Goal: Information Seeking & Learning: Learn about a topic

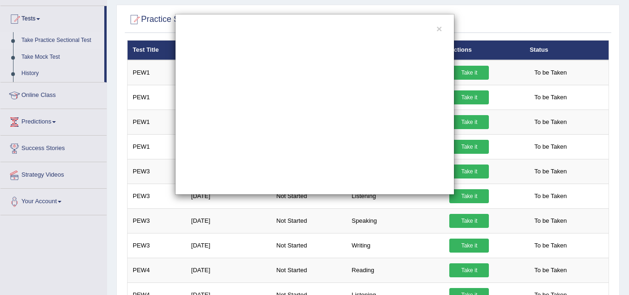
scroll to position [93, 0]
click at [439, 27] on button "×" at bounding box center [439, 29] width 6 height 10
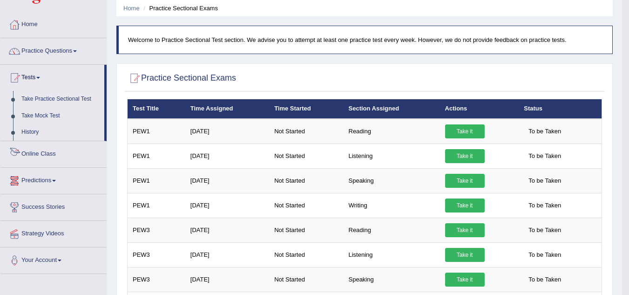
scroll to position [0, 0]
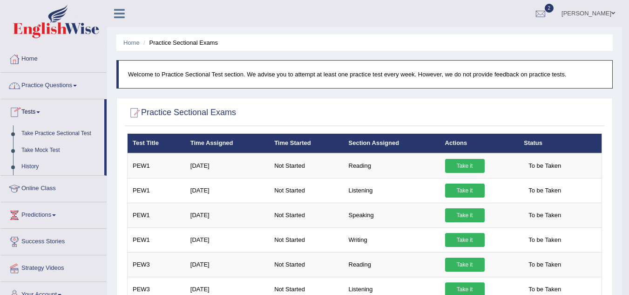
click at [36, 57] on link "Home" at bounding box center [53, 57] width 106 height 23
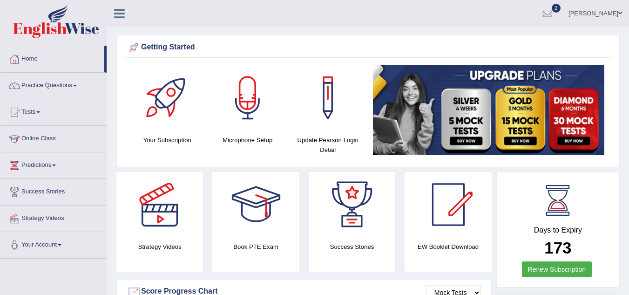
click at [46, 137] on link "Online Class" at bounding box center [53, 137] width 106 height 23
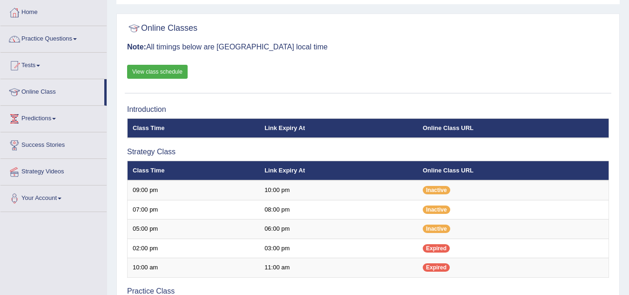
scroll to position [93, 0]
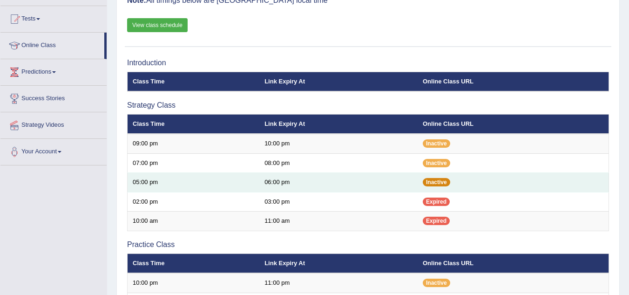
click at [431, 184] on span "Inactive" at bounding box center [436, 182] width 27 height 8
click at [442, 181] on span "Inactive" at bounding box center [436, 182] width 27 height 8
click at [282, 178] on td "06:00 pm" at bounding box center [338, 183] width 158 height 20
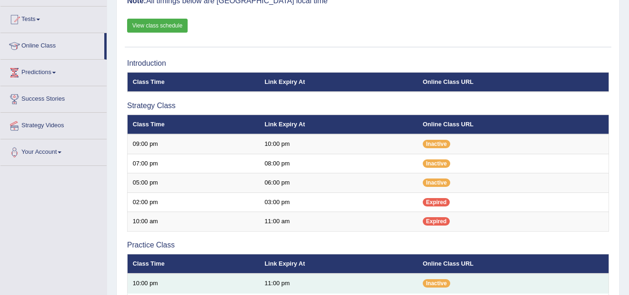
scroll to position [93, 0]
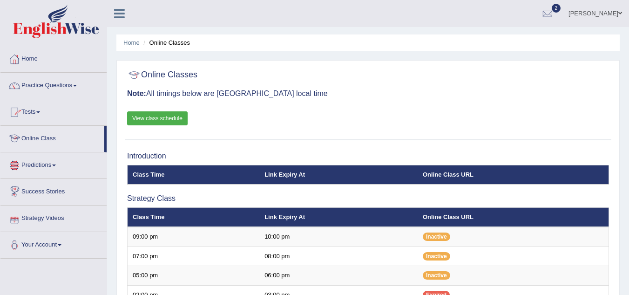
click at [51, 138] on link "Online Class" at bounding box center [52, 137] width 104 height 23
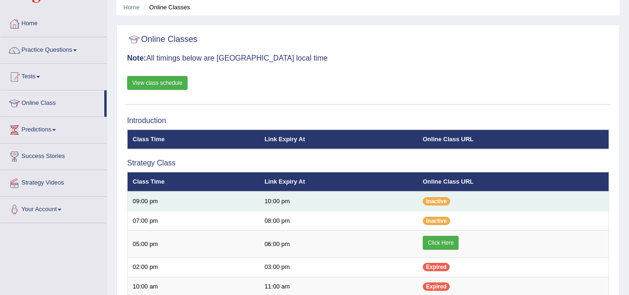
scroll to position [93, 0]
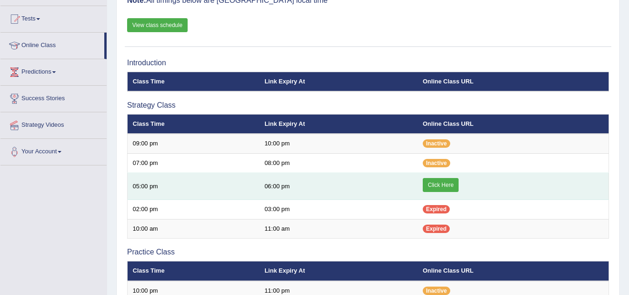
click at [438, 186] on link "Click Here" at bounding box center [441, 185] width 36 height 14
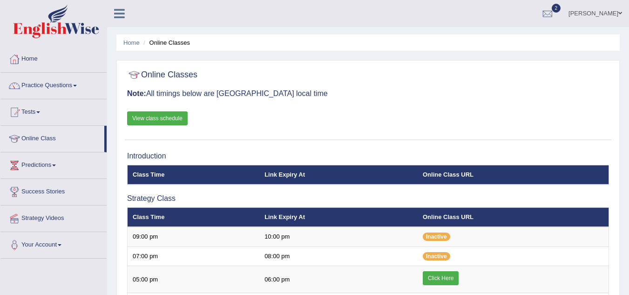
click at [54, 139] on link "Online Class" at bounding box center [52, 137] width 104 height 23
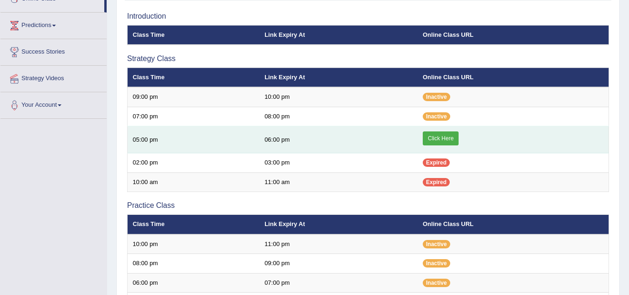
scroll to position [93, 0]
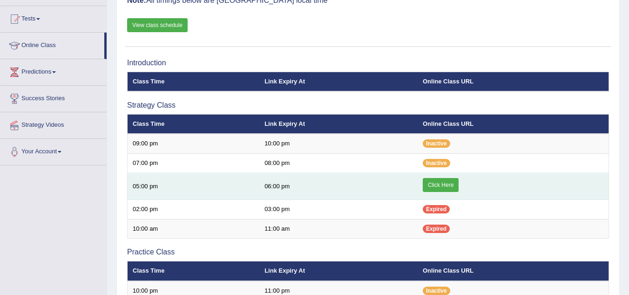
click at [444, 186] on link "Click Here" at bounding box center [441, 185] width 36 height 14
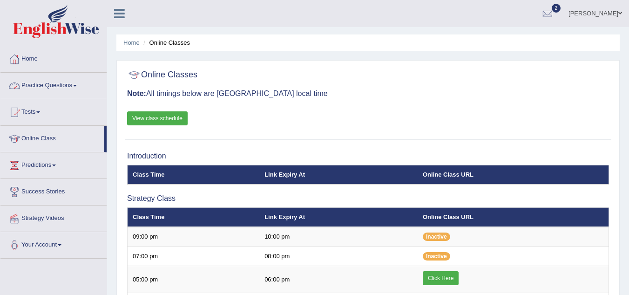
click at [75, 84] on link "Practice Questions" at bounding box center [53, 84] width 106 height 23
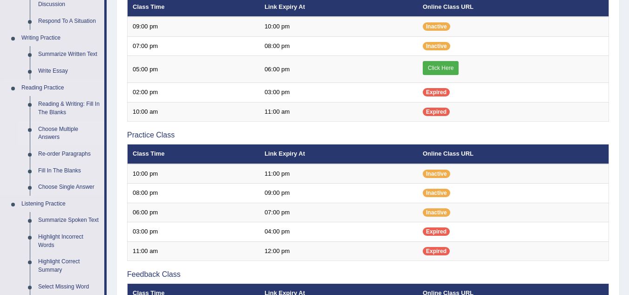
scroll to position [233, 0]
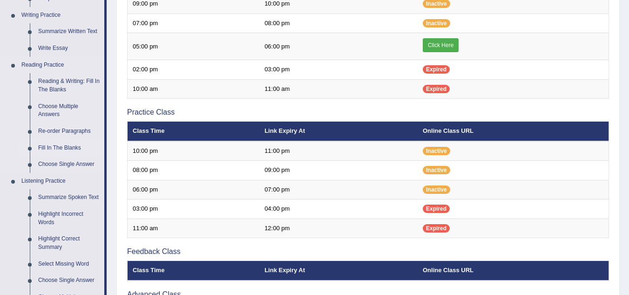
click at [74, 142] on link "Fill In The Blanks" at bounding box center [69, 148] width 70 height 17
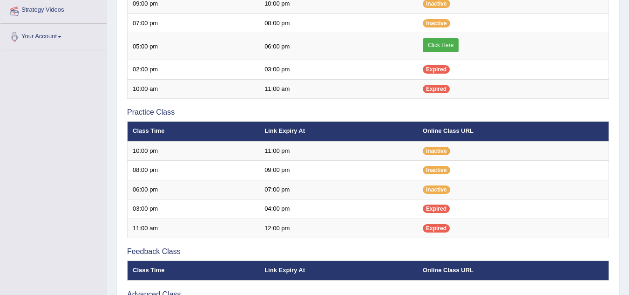
scroll to position [265, 0]
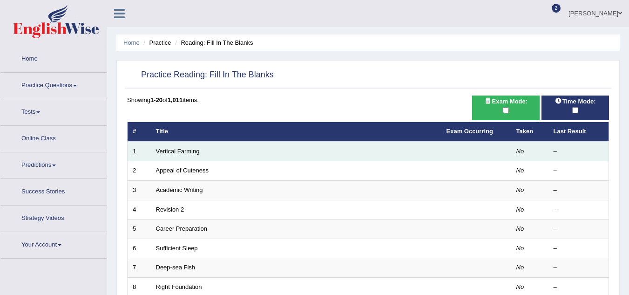
click at [181, 146] on td "Vertical Farming" at bounding box center [296, 151] width 290 height 20
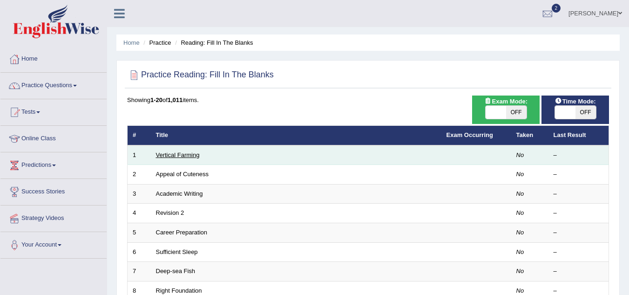
click at [182, 155] on link "Vertical Farming" at bounding box center [178, 154] width 44 height 7
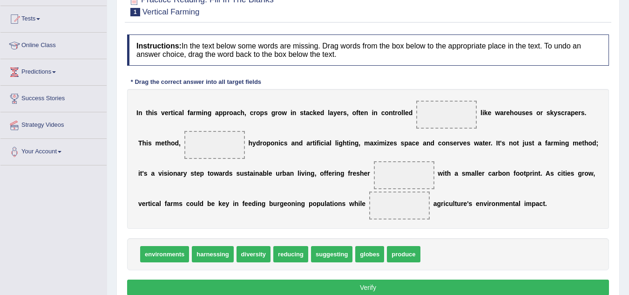
click at [438, 109] on span at bounding box center [446, 115] width 60 height 28
click at [439, 116] on span at bounding box center [446, 115] width 60 height 28
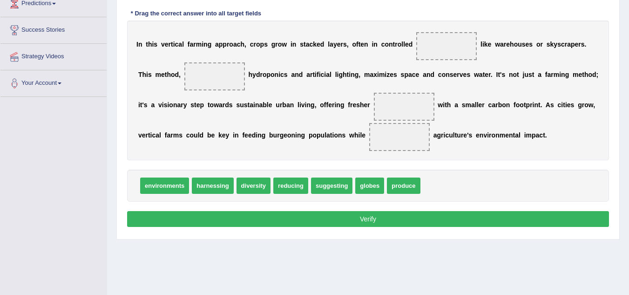
scroll to position [140, 0]
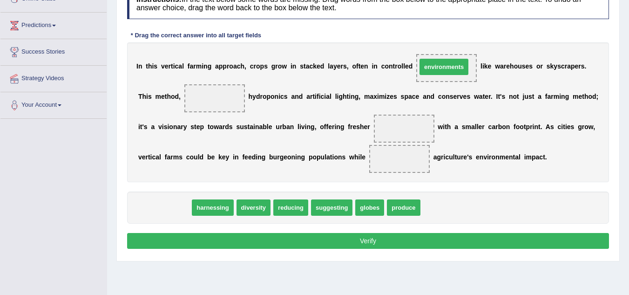
drag, startPoint x: 163, startPoint y: 208, endPoint x: 443, endPoint y: 68, distance: 312.6
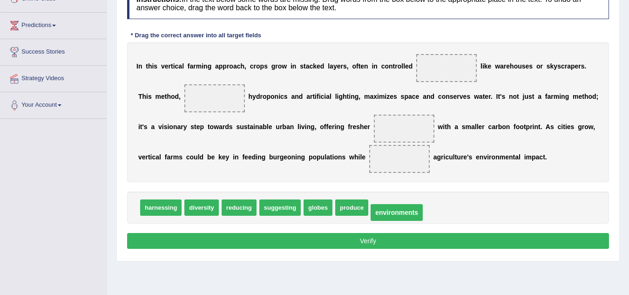
drag, startPoint x: 441, startPoint y: 69, endPoint x: 388, endPoint y: 212, distance: 152.8
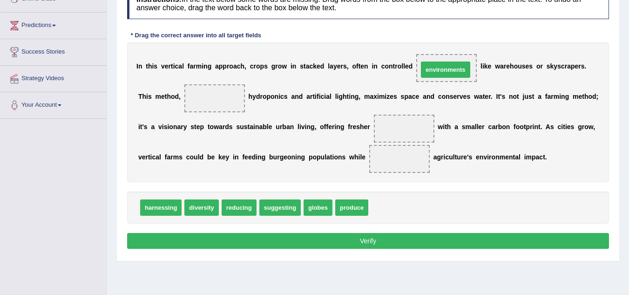
drag, startPoint x: 387, startPoint y: 208, endPoint x: 436, endPoint y: 72, distance: 145.4
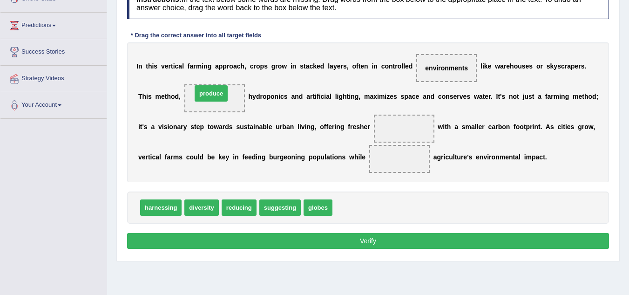
drag, startPoint x: 351, startPoint y: 209, endPoint x: 214, endPoint y: 99, distance: 175.7
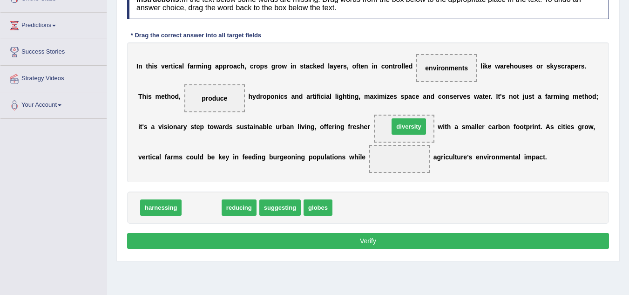
drag, startPoint x: 196, startPoint y: 208, endPoint x: 403, endPoint y: 127, distance: 222.3
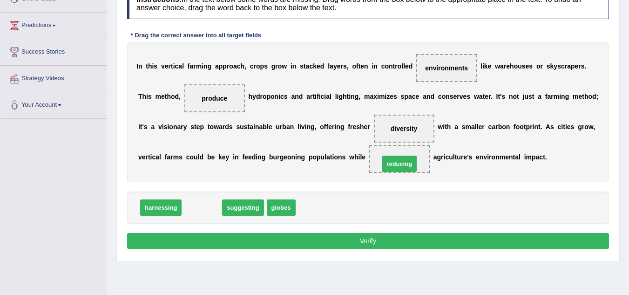
drag, startPoint x: 202, startPoint y: 209, endPoint x: 405, endPoint y: 162, distance: 207.7
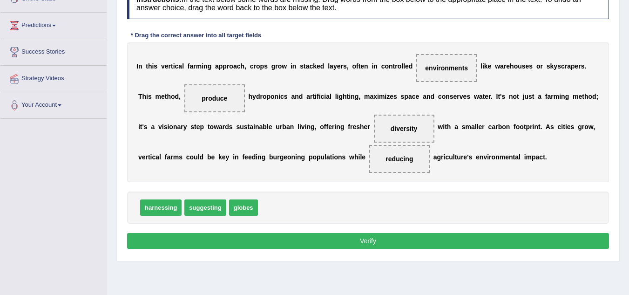
click at [402, 238] on button "Verify" at bounding box center [368, 241] width 482 height 16
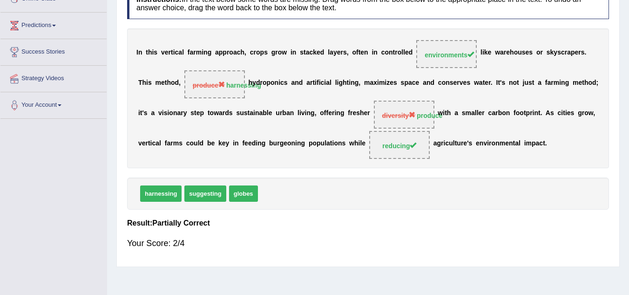
click at [332, 208] on div "harnessing suggesting globes" at bounding box center [368, 193] width 482 height 32
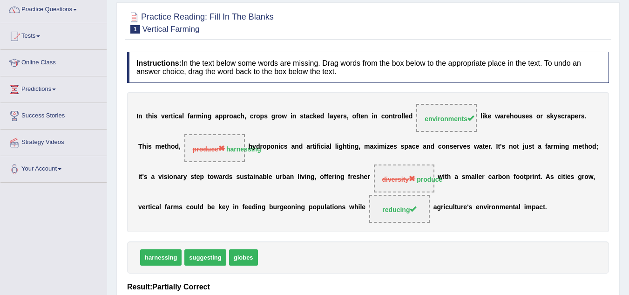
scroll to position [54, 0]
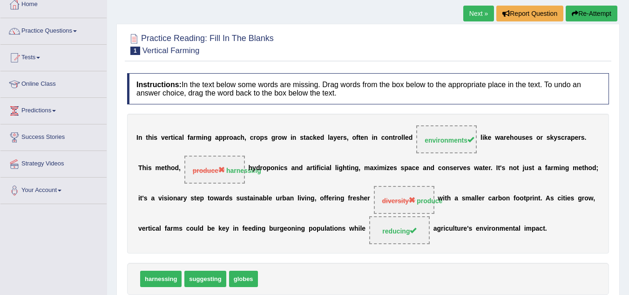
click at [475, 15] on link "Next »" at bounding box center [478, 14] width 31 height 16
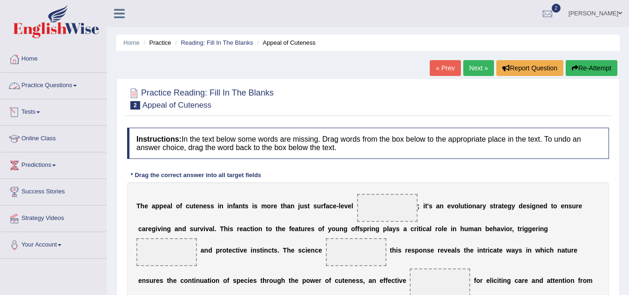
click at [76, 84] on link "Practice Questions" at bounding box center [53, 84] width 106 height 23
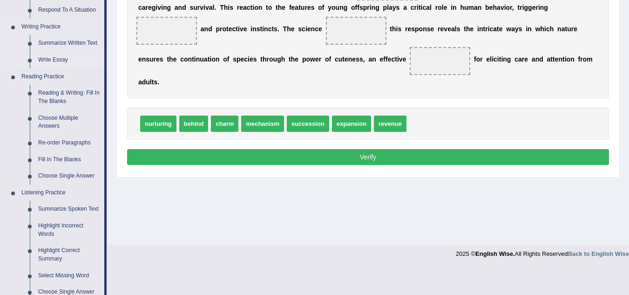
scroll to position [233, 0]
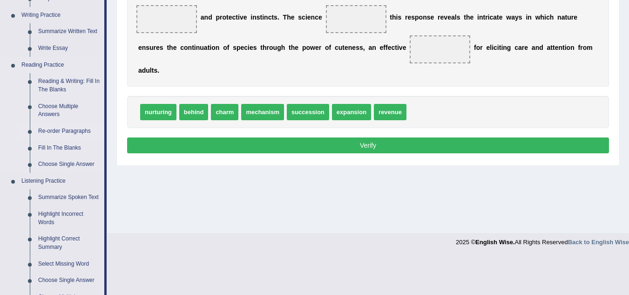
click at [56, 130] on link "Re-order Paragraphs" at bounding box center [69, 131] width 70 height 17
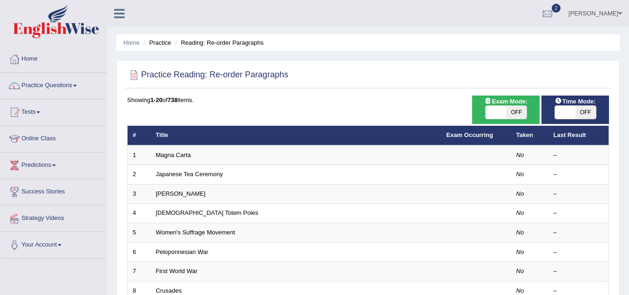
click at [185, 154] on link "Magna Carta" at bounding box center [173, 154] width 35 height 7
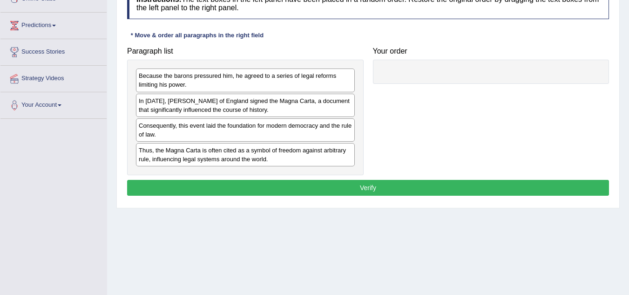
scroll to position [93, 0]
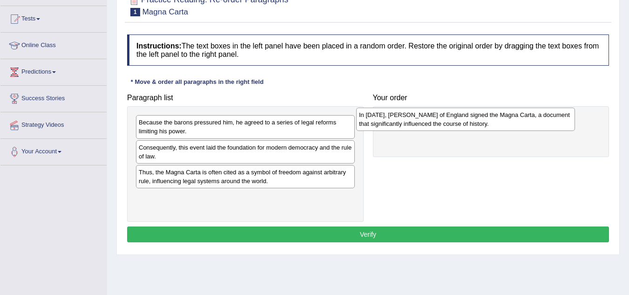
drag, startPoint x: 203, startPoint y: 152, endPoint x: 417, endPoint y: 120, distance: 216.4
click at [417, 120] on div "In [DATE], [PERSON_NAME] of England signed the Magna Carta, a document that sig…" at bounding box center [465, 118] width 219 height 23
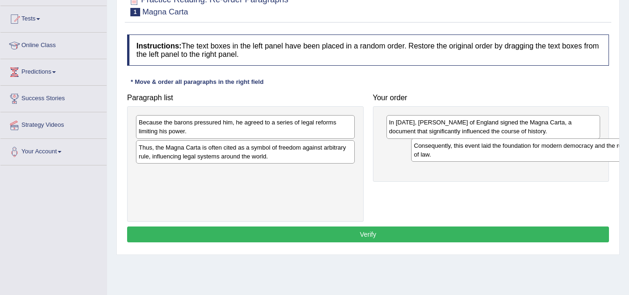
drag, startPoint x: 230, startPoint y: 149, endPoint x: 443, endPoint y: 151, distance: 212.7
click at [450, 151] on div "Consequently, this event laid the foundation for modern democracy and the rule …" at bounding box center [520, 149] width 219 height 23
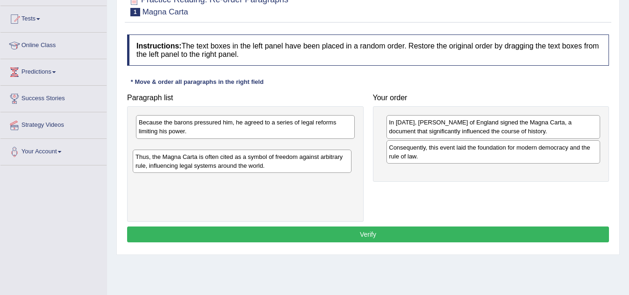
drag, startPoint x: 184, startPoint y: 155, endPoint x: 163, endPoint y: 159, distance: 20.8
click at [159, 161] on div "Thus, the Magna Carta is often cited as a symbol of freedom against arbitrary r…" at bounding box center [242, 160] width 219 height 23
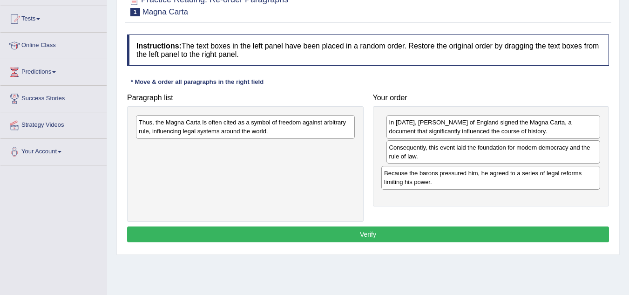
drag, startPoint x: 187, startPoint y: 127, endPoint x: 430, endPoint y: 179, distance: 249.2
click at [433, 181] on div "Because the barons pressured him, he agreed to a series of legal reforms limiti…" at bounding box center [490, 177] width 219 height 23
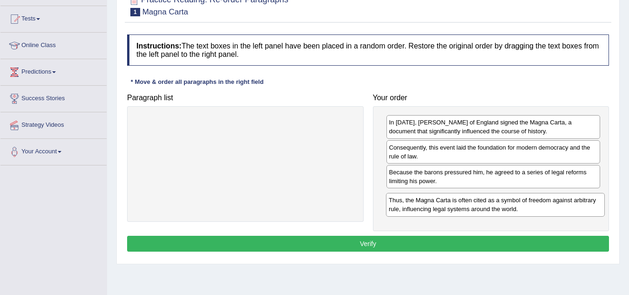
drag, startPoint x: 190, startPoint y: 129, endPoint x: 429, endPoint y: 204, distance: 249.7
click at [429, 204] on div "Thus, the Magna Carta is often cited as a symbol of freedom against arbitrary r…" at bounding box center [495, 204] width 219 height 23
click at [346, 246] on button "Verify" at bounding box center [368, 243] width 482 height 16
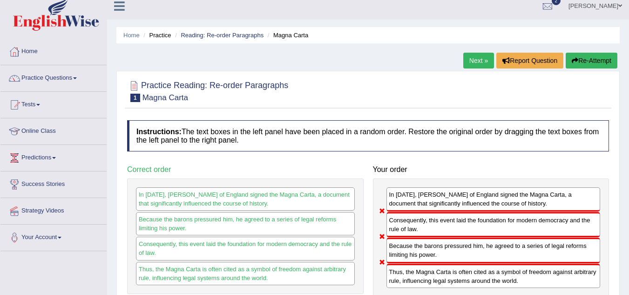
scroll to position [0, 0]
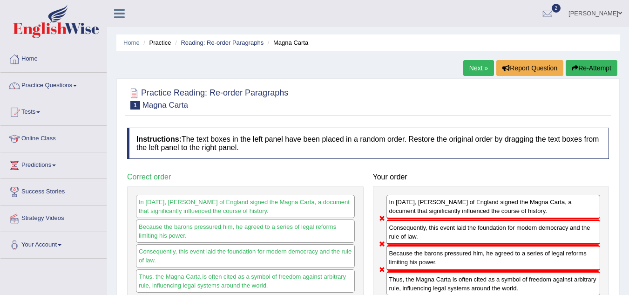
click at [585, 72] on button "Re-Attempt" at bounding box center [591, 68] width 52 height 16
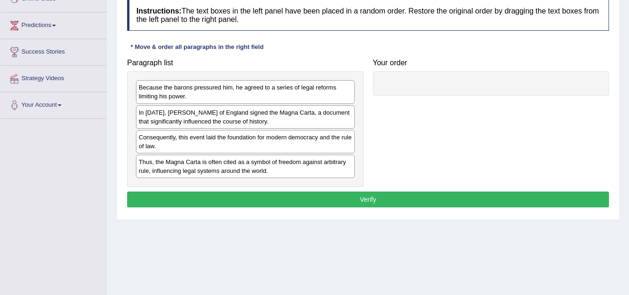
scroll to position [162, 0]
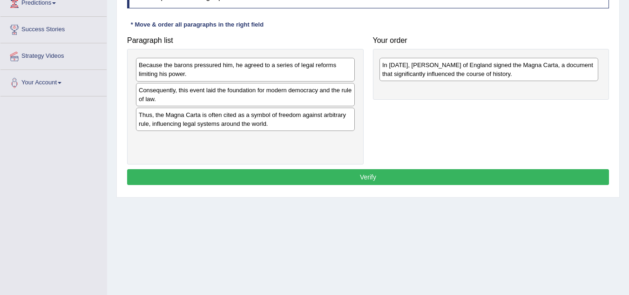
drag, startPoint x: 222, startPoint y: 94, endPoint x: 466, endPoint y: 66, distance: 245.9
click at [466, 66] on div "In 1215, King John of England signed the Magna Carta, a document that significa…" at bounding box center [488, 69] width 219 height 23
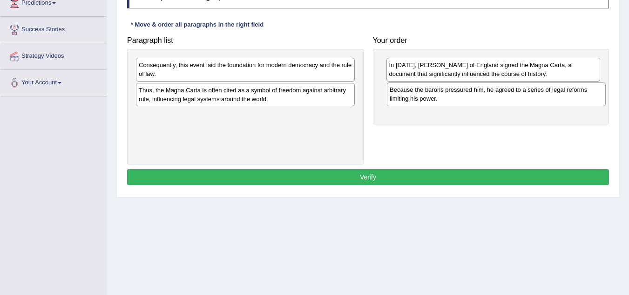
drag, startPoint x: 209, startPoint y: 70, endPoint x: 460, endPoint y: 95, distance: 252.0
click at [460, 95] on div "Because the barons pressured him, he agreed to a series of legal reforms limiti…" at bounding box center [496, 93] width 219 height 23
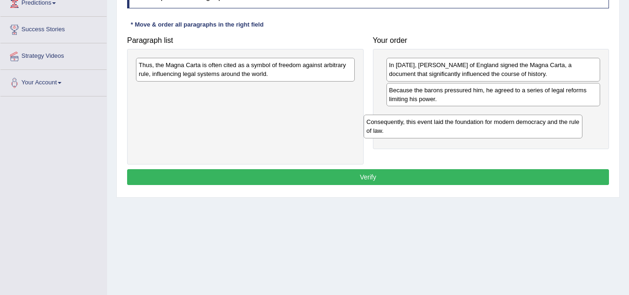
drag, startPoint x: 224, startPoint y: 74, endPoint x: 458, endPoint y: 127, distance: 239.4
click at [458, 127] on div "Consequently, this event laid the foundation for modern democracy and the rule …" at bounding box center [472, 125] width 219 height 23
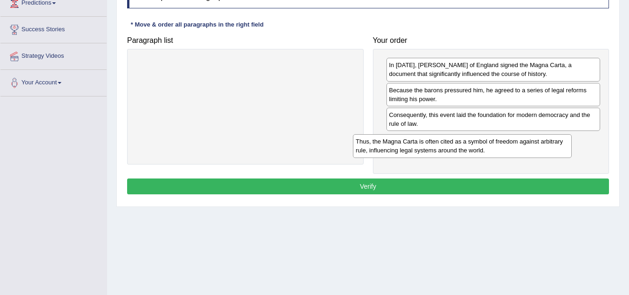
drag, startPoint x: 268, startPoint y: 71, endPoint x: 500, endPoint y: 142, distance: 242.6
click at [500, 142] on div "Thus, the Magna Carta is often cited as a symbol of freedom against arbitrary r…" at bounding box center [462, 145] width 219 height 23
click at [429, 187] on button "Verify" at bounding box center [368, 186] width 482 height 16
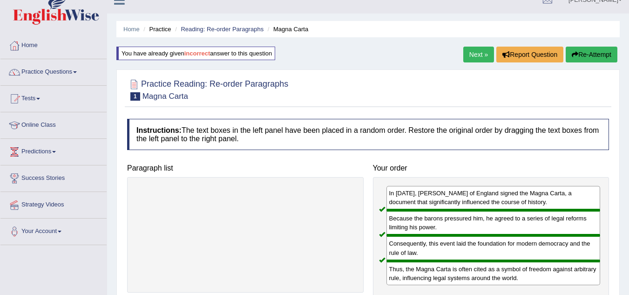
scroll to position [0, 0]
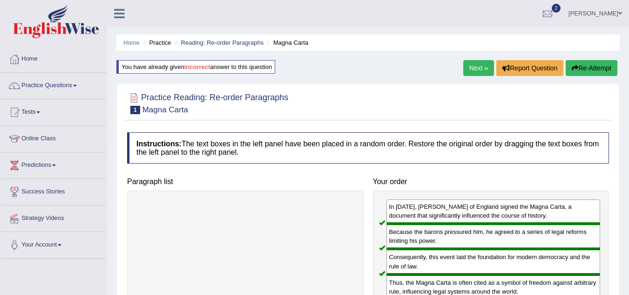
click at [470, 68] on link "Next »" at bounding box center [478, 68] width 31 height 16
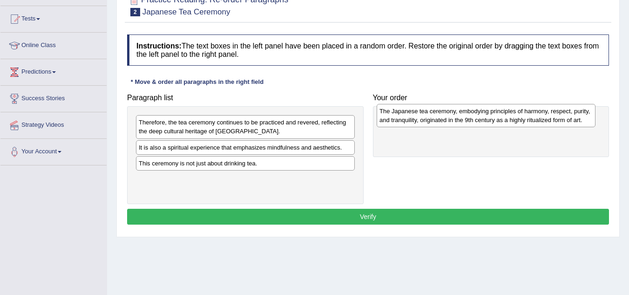
drag, startPoint x: 208, startPoint y: 154, endPoint x: 441, endPoint y: 119, distance: 236.3
click at [441, 119] on div "The Japanese tea ceremony, embodying principles of harmony, respect, purity, an…" at bounding box center [485, 115] width 219 height 23
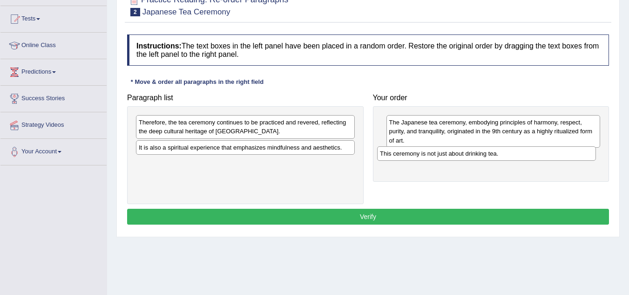
drag, startPoint x: 241, startPoint y: 164, endPoint x: 451, endPoint y: 152, distance: 211.1
click at [451, 152] on div "This ceremony is not just about drinking tea." at bounding box center [486, 153] width 219 height 14
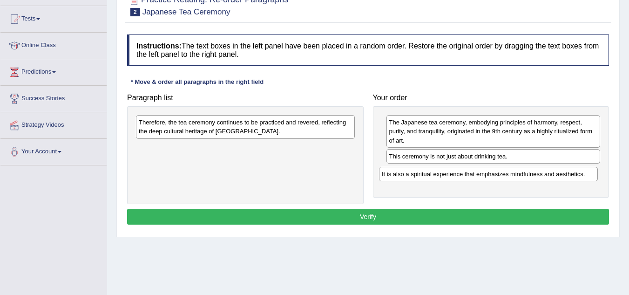
drag, startPoint x: 204, startPoint y: 148, endPoint x: 454, endPoint y: 174, distance: 250.7
click at [454, 174] on div "It is also a spiritual experience that emphasizes mindfulness and aesthetics." at bounding box center [488, 174] width 219 height 14
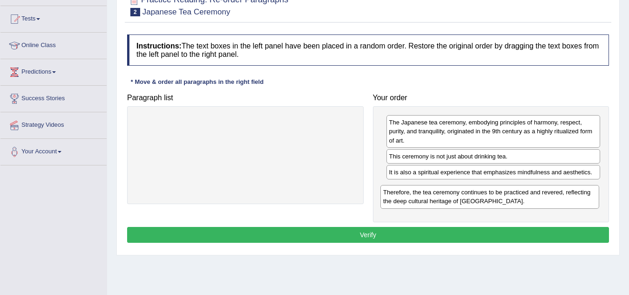
drag, startPoint x: 211, startPoint y: 129, endPoint x: 454, endPoint y: 197, distance: 251.9
click at [454, 197] on div "Therefore, the tea ceremony continues to be practiced and revered, reflecting t…" at bounding box center [489, 196] width 219 height 23
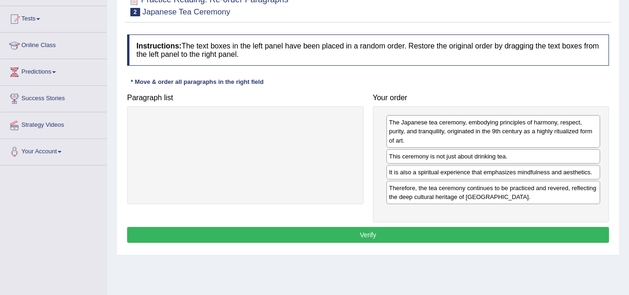
click at [399, 235] on button "Verify" at bounding box center [368, 235] width 482 height 16
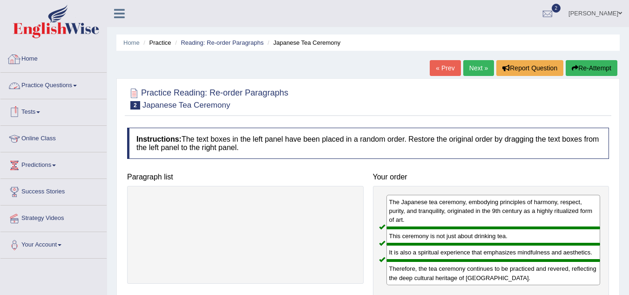
click at [77, 87] on link "Practice Questions" at bounding box center [53, 84] width 106 height 23
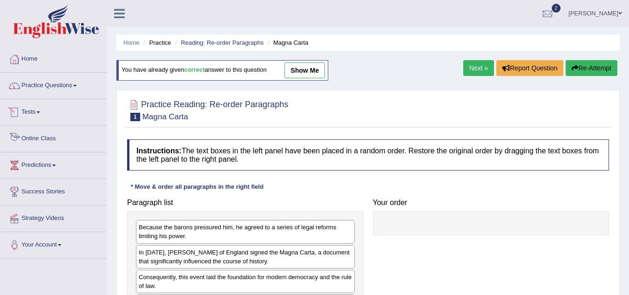
click at [40, 138] on link "Online Class" at bounding box center [53, 137] width 106 height 23
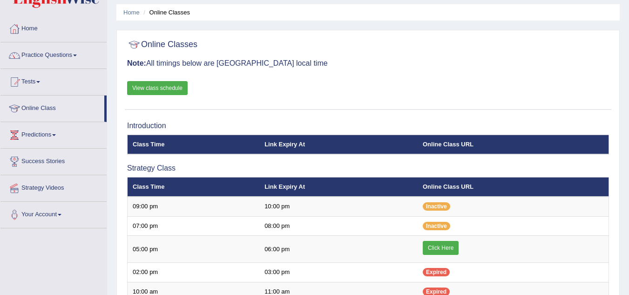
scroll to position [47, 0]
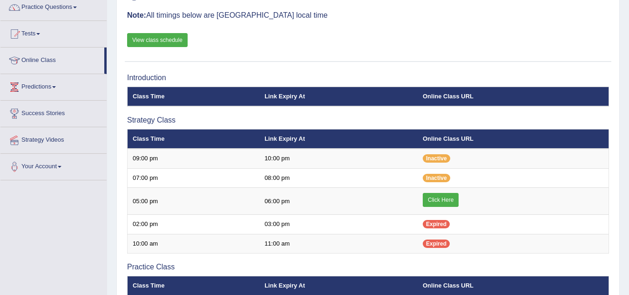
scroll to position [93, 0]
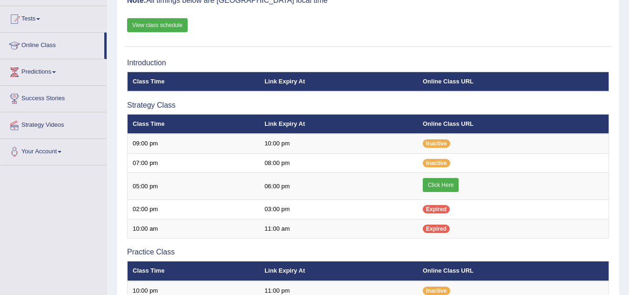
scroll to position [93, 0]
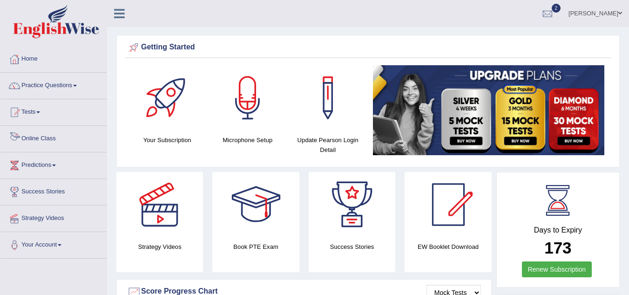
click at [47, 134] on link "Online Class" at bounding box center [53, 137] width 106 height 23
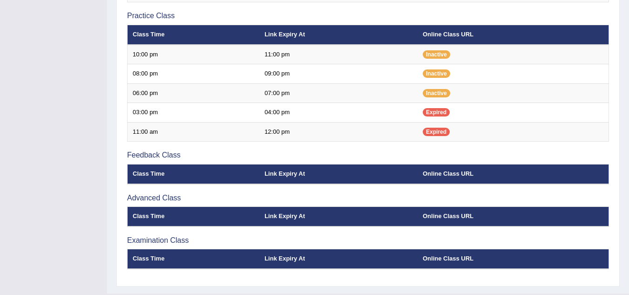
scroll to position [350, 0]
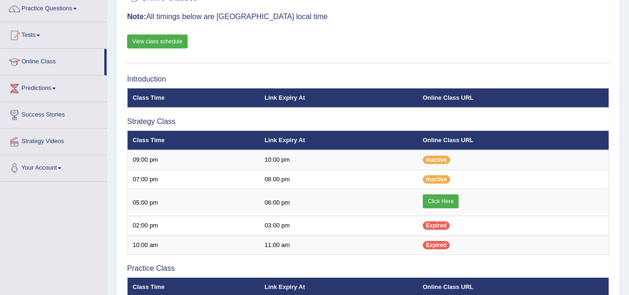
scroll to position [93, 0]
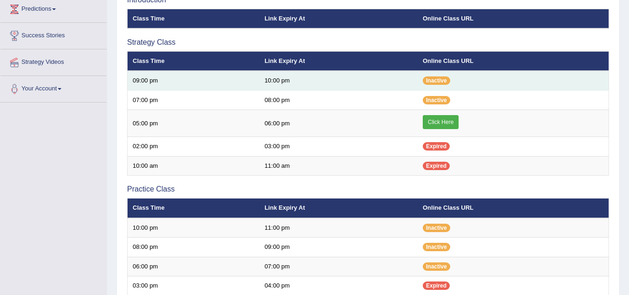
scroll to position [140, 0]
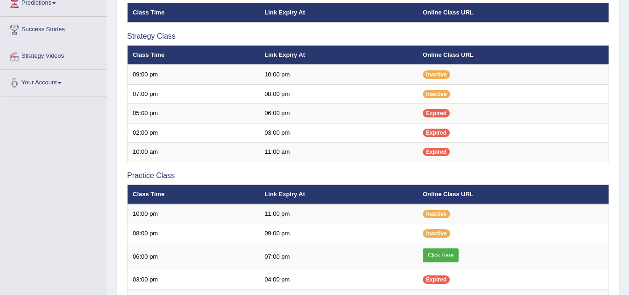
scroll to position [140, 0]
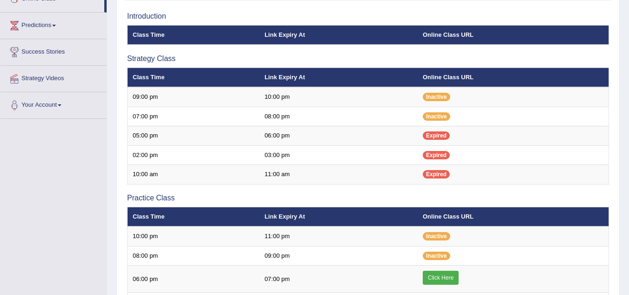
scroll to position [140, 0]
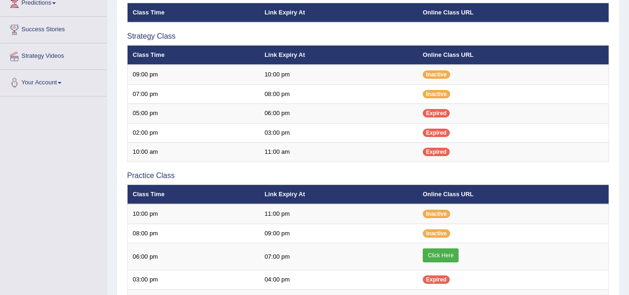
scroll to position [140, 0]
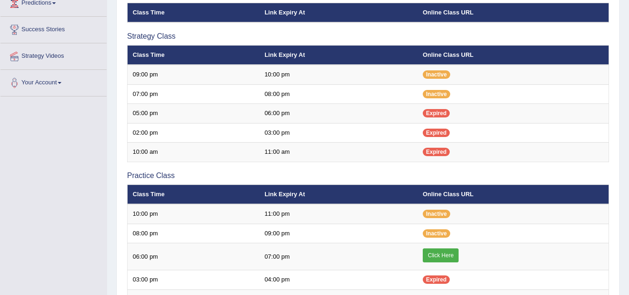
scroll to position [140, 0]
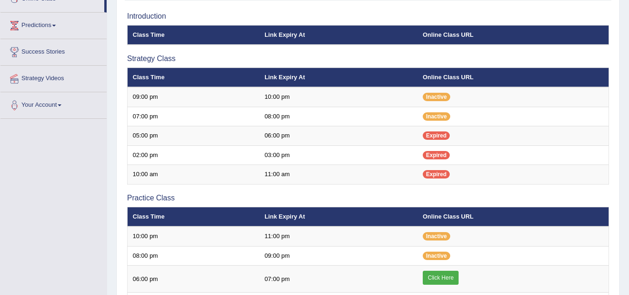
scroll to position [140, 0]
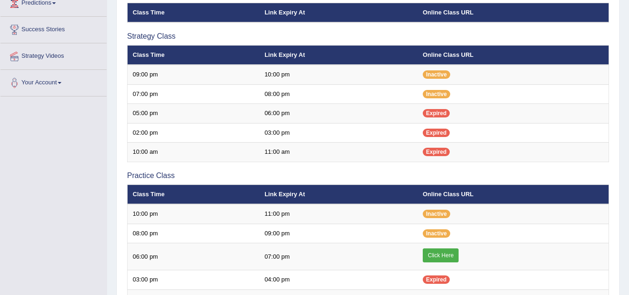
scroll to position [140, 0]
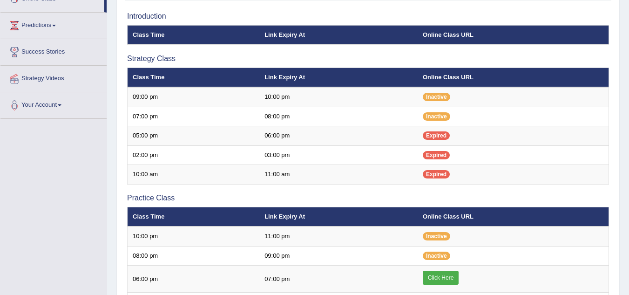
scroll to position [140, 0]
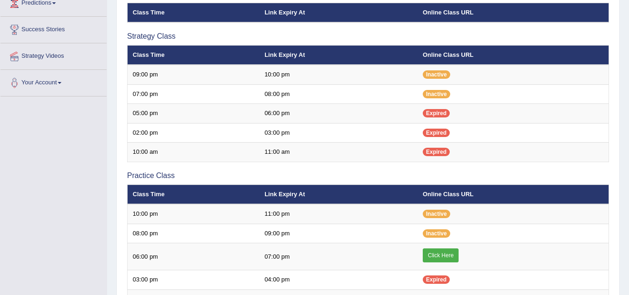
scroll to position [140, 0]
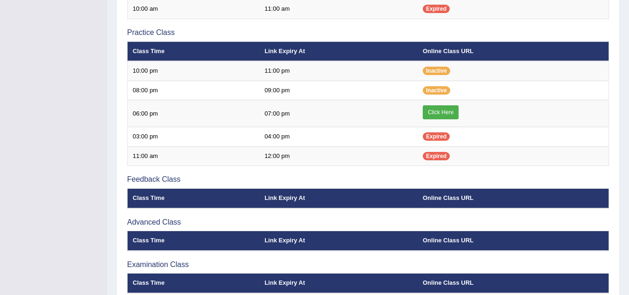
scroll to position [304, 0]
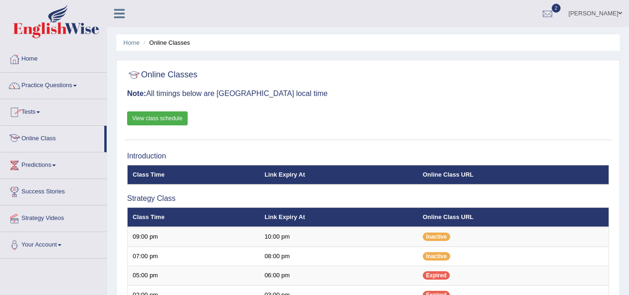
click at [50, 140] on link "Online Class" at bounding box center [52, 137] width 104 height 23
click at [81, 85] on link "Practice Questions" at bounding box center [53, 84] width 106 height 23
click at [78, 87] on link "Practice Questions" at bounding box center [53, 84] width 106 height 23
